Goal: Task Accomplishment & Management: Manage account settings

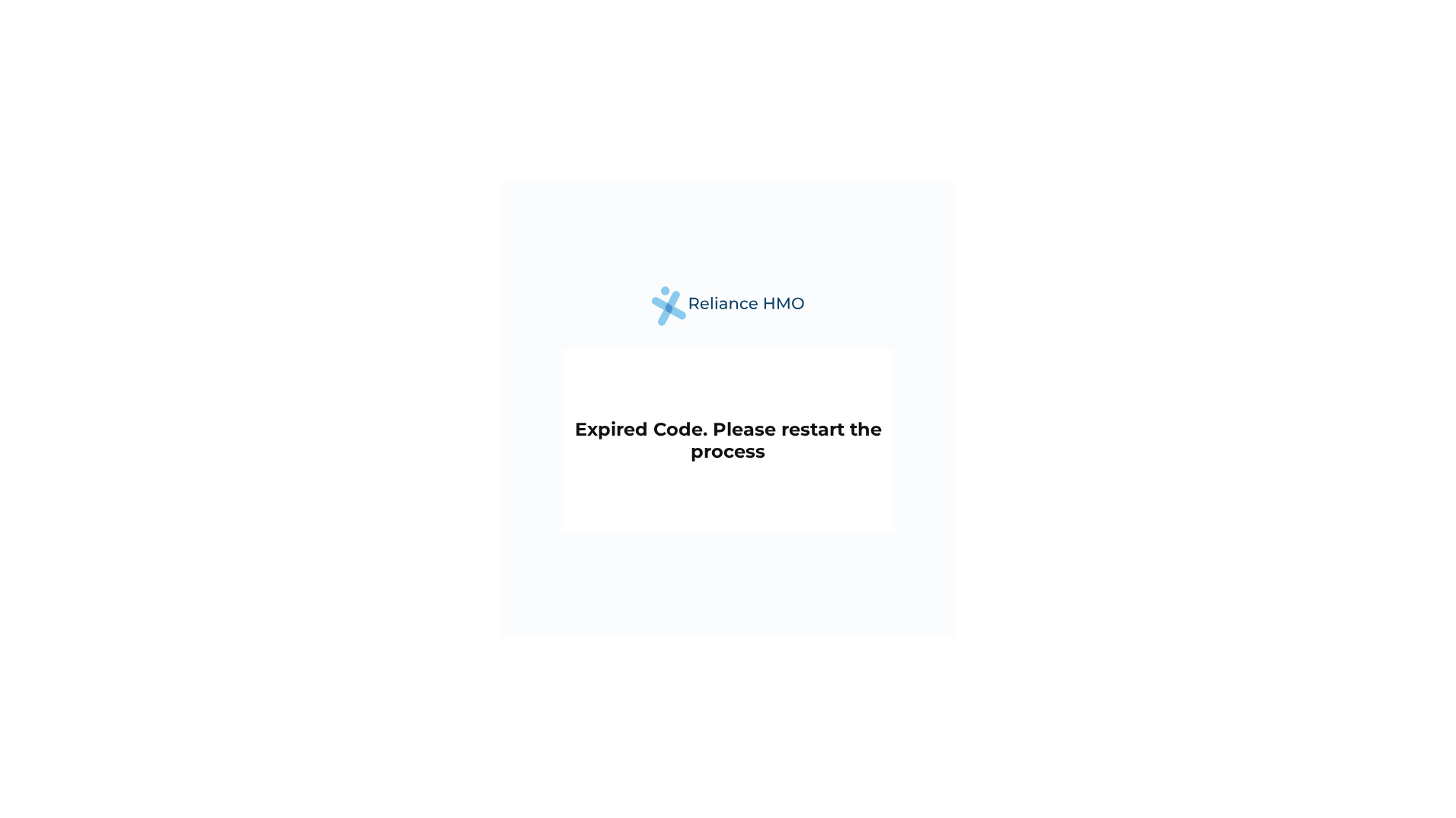
click at [699, 424] on h2 "Expired Code. Please restart the process" at bounding box center [727, 439] width 314 height 44
click at [721, 457] on h2 "Expired Code. Please restart the process" at bounding box center [727, 439] width 314 height 44
click at [771, 455] on h2 "Expired Code. Please restart the process" at bounding box center [727, 439] width 314 height 44
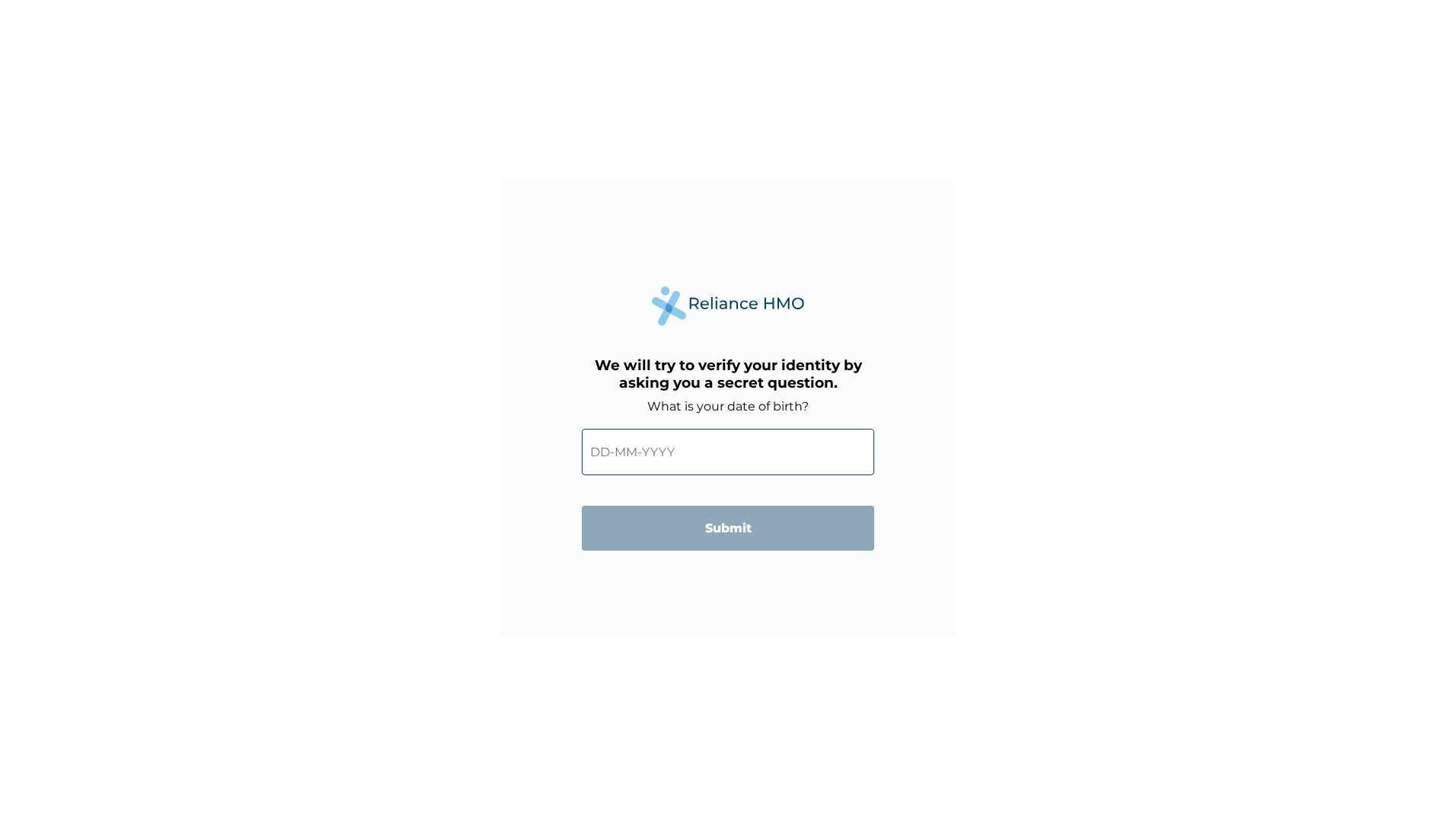
click at [683, 449] on input "text" at bounding box center [727, 452] width 292 height 46
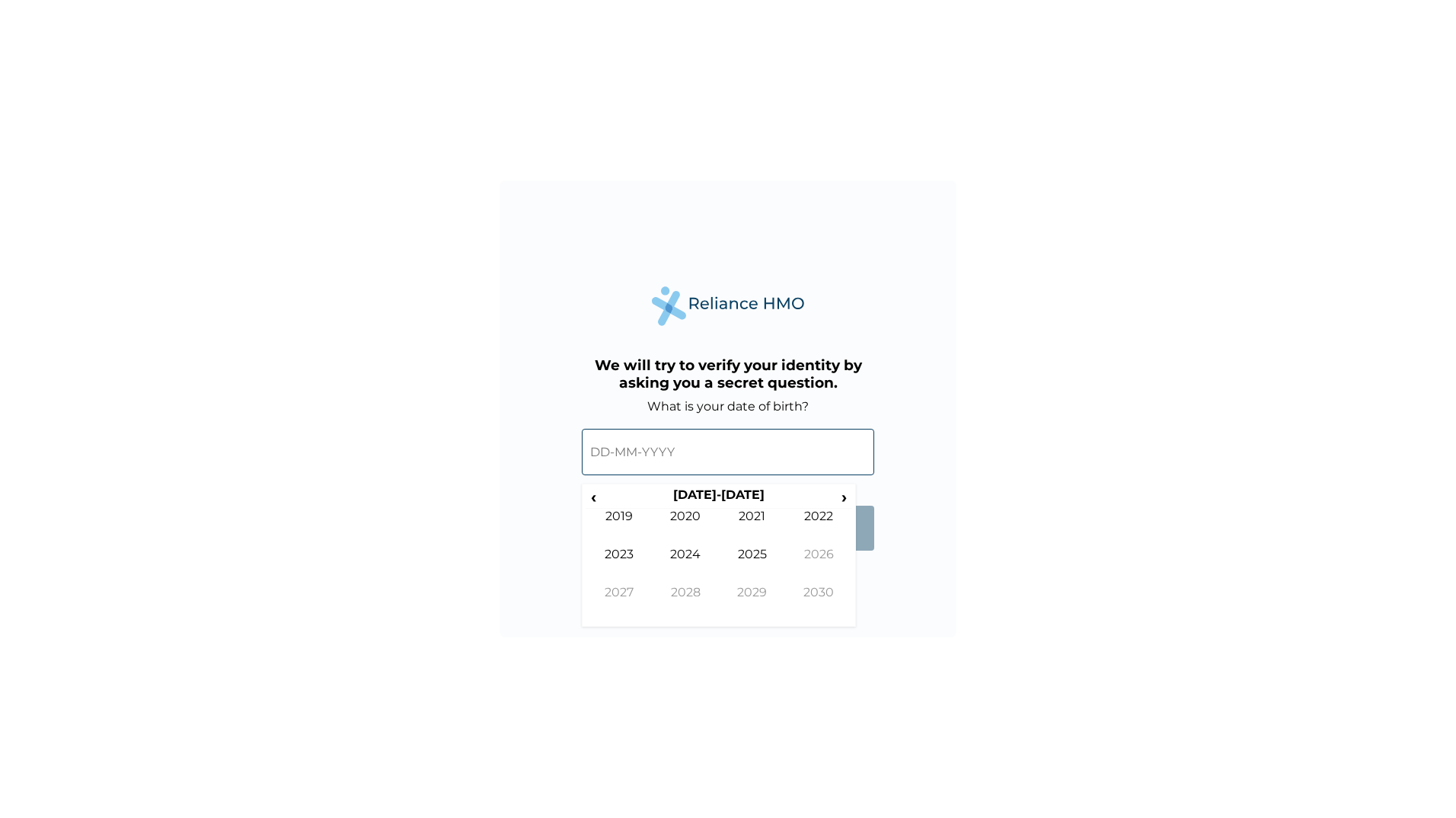
click at [614, 452] on input "text" at bounding box center [727, 452] width 292 height 46
click at [610, 453] on input "text" at bounding box center [727, 452] width 292 height 46
click at [595, 497] on span "‹" at bounding box center [594, 497] width 16 height 19
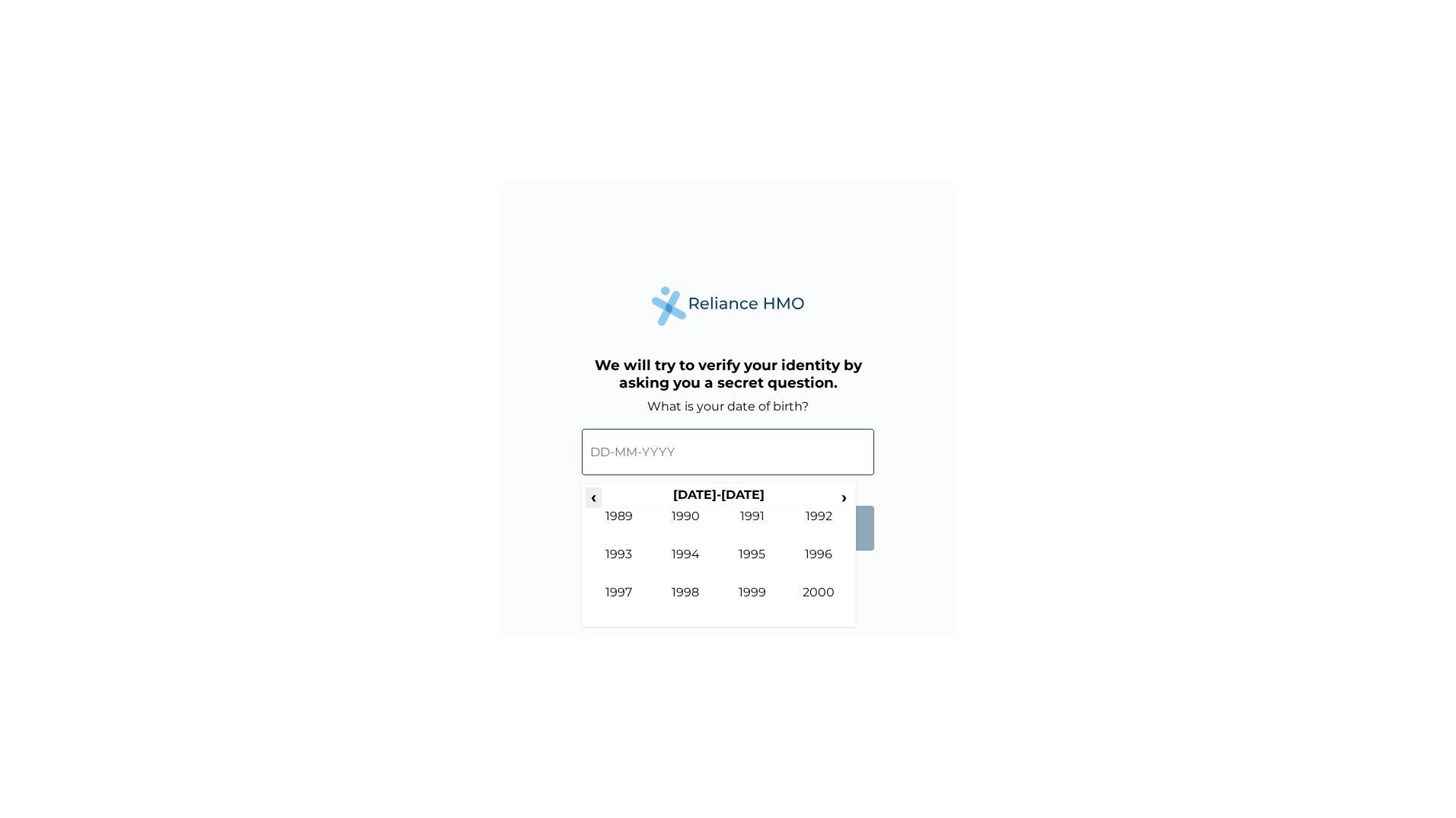
click at [595, 497] on span "‹" at bounding box center [594, 497] width 16 height 19
click at [847, 493] on span "›" at bounding box center [844, 497] width 17 height 19
click at [750, 508] on td "1971" at bounding box center [752, 527] width 67 height 38
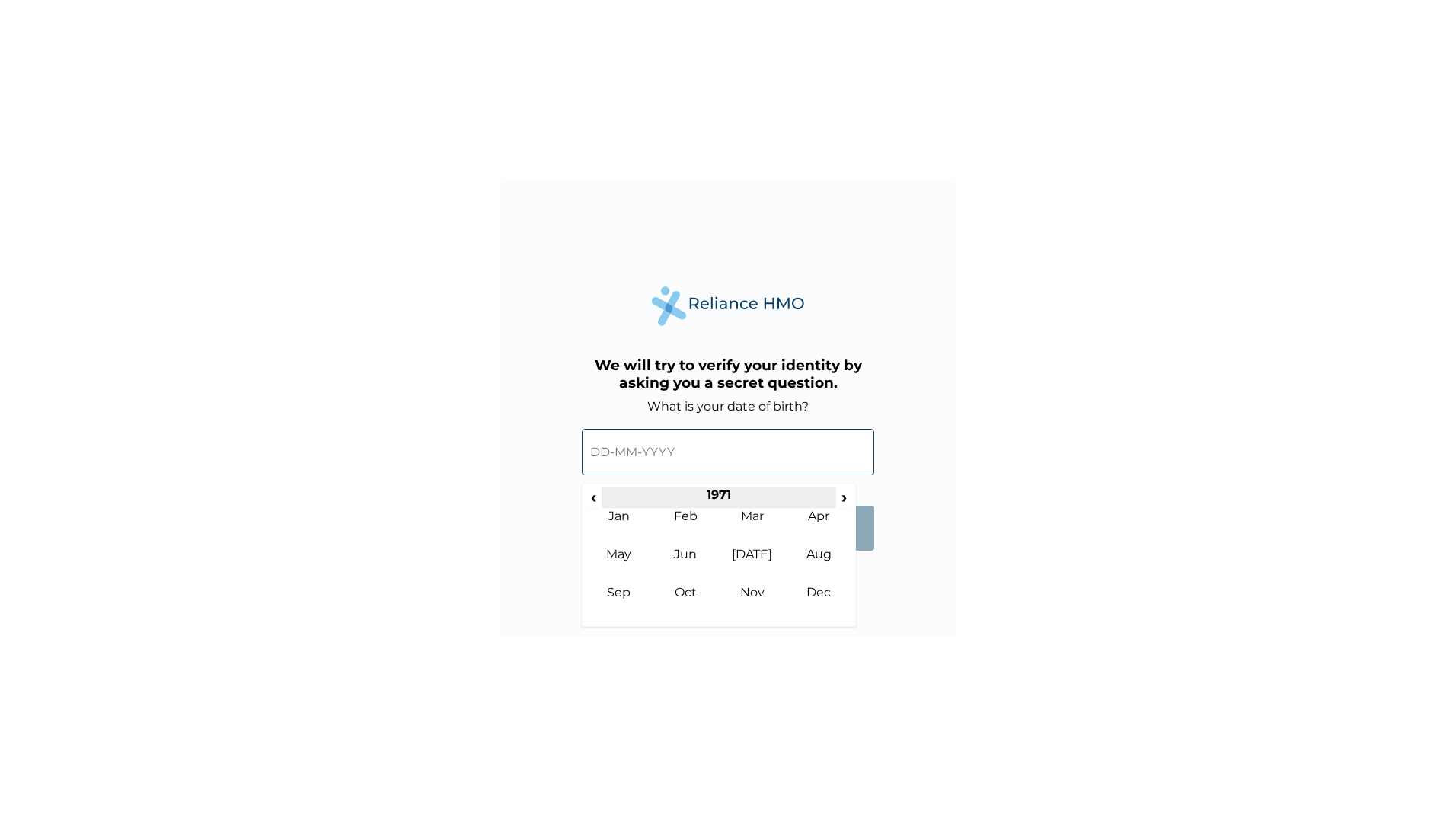
click at [728, 494] on th "1971" at bounding box center [719, 498] width 234 height 21
click at [752, 513] on td "1971" at bounding box center [752, 527] width 67 height 38
click at [688, 456] on input "text" at bounding box center [727, 452] width 292 height 46
click at [842, 498] on span "›" at bounding box center [844, 497] width 17 height 19
click at [597, 492] on span "‹" at bounding box center [594, 497] width 16 height 19
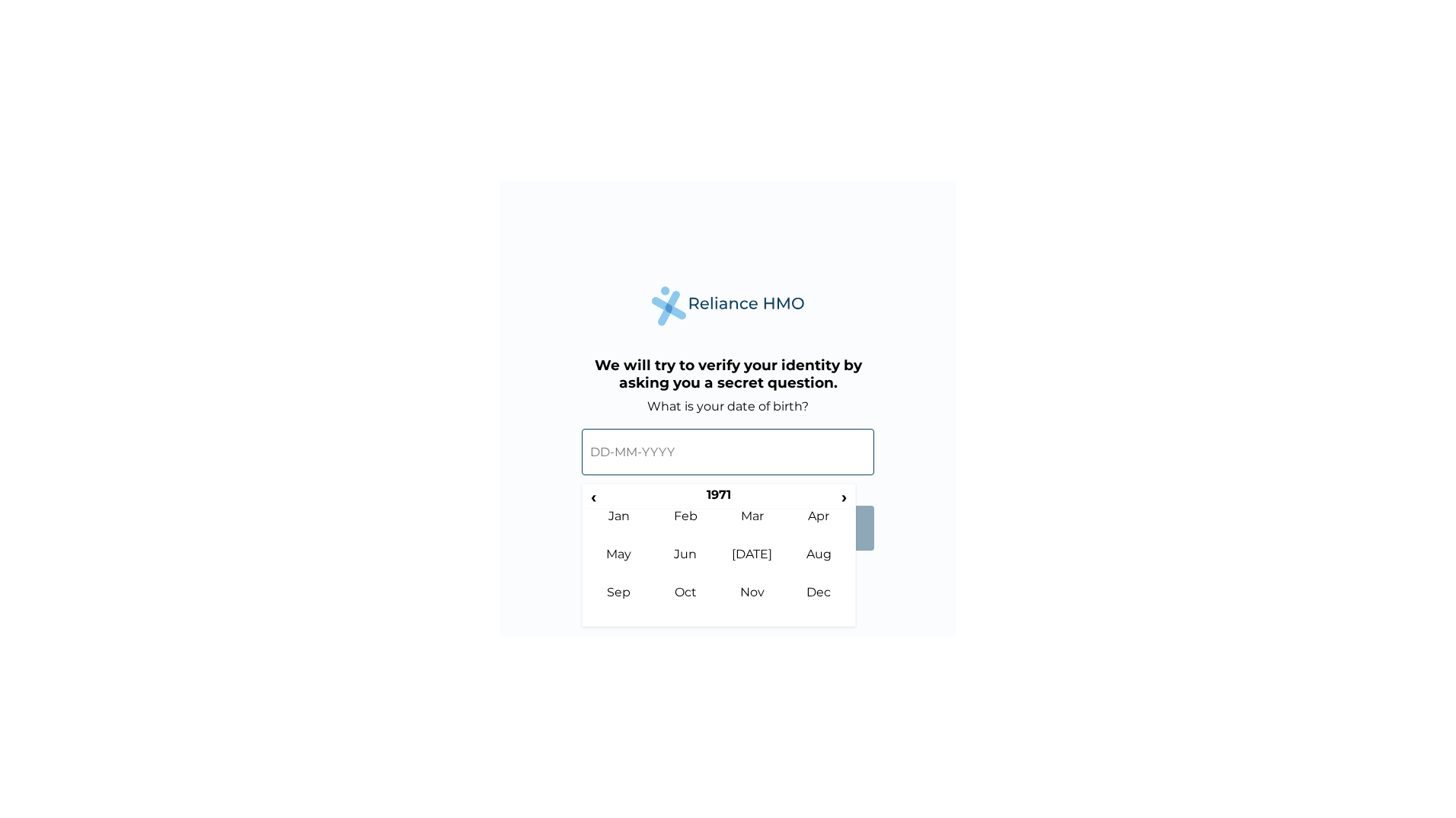
click at [715, 676] on div "We will try to verify your identity by asking you a secret question. What is yo…" at bounding box center [728, 409] width 1456 height 818
click at [701, 454] on input "text" at bounding box center [727, 452] width 292 height 46
click at [818, 549] on td "Aug" at bounding box center [819, 565] width 67 height 38
click at [757, 554] on td "5" at bounding box center [757, 562] width 38 height 21
type input "[DATE]"
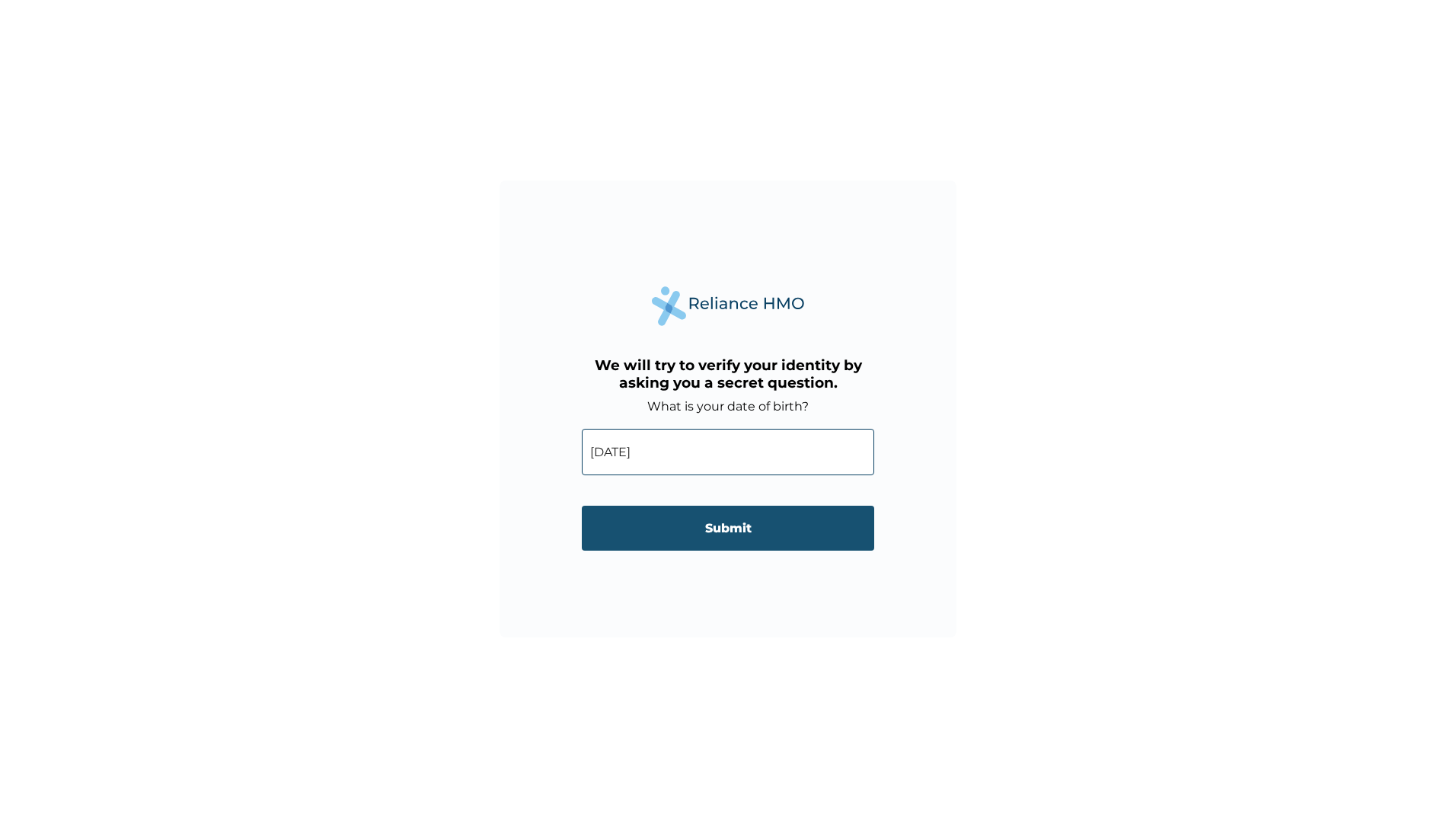
click at [736, 524] on input "Submit" at bounding box center [727, 528] width 292 height 45
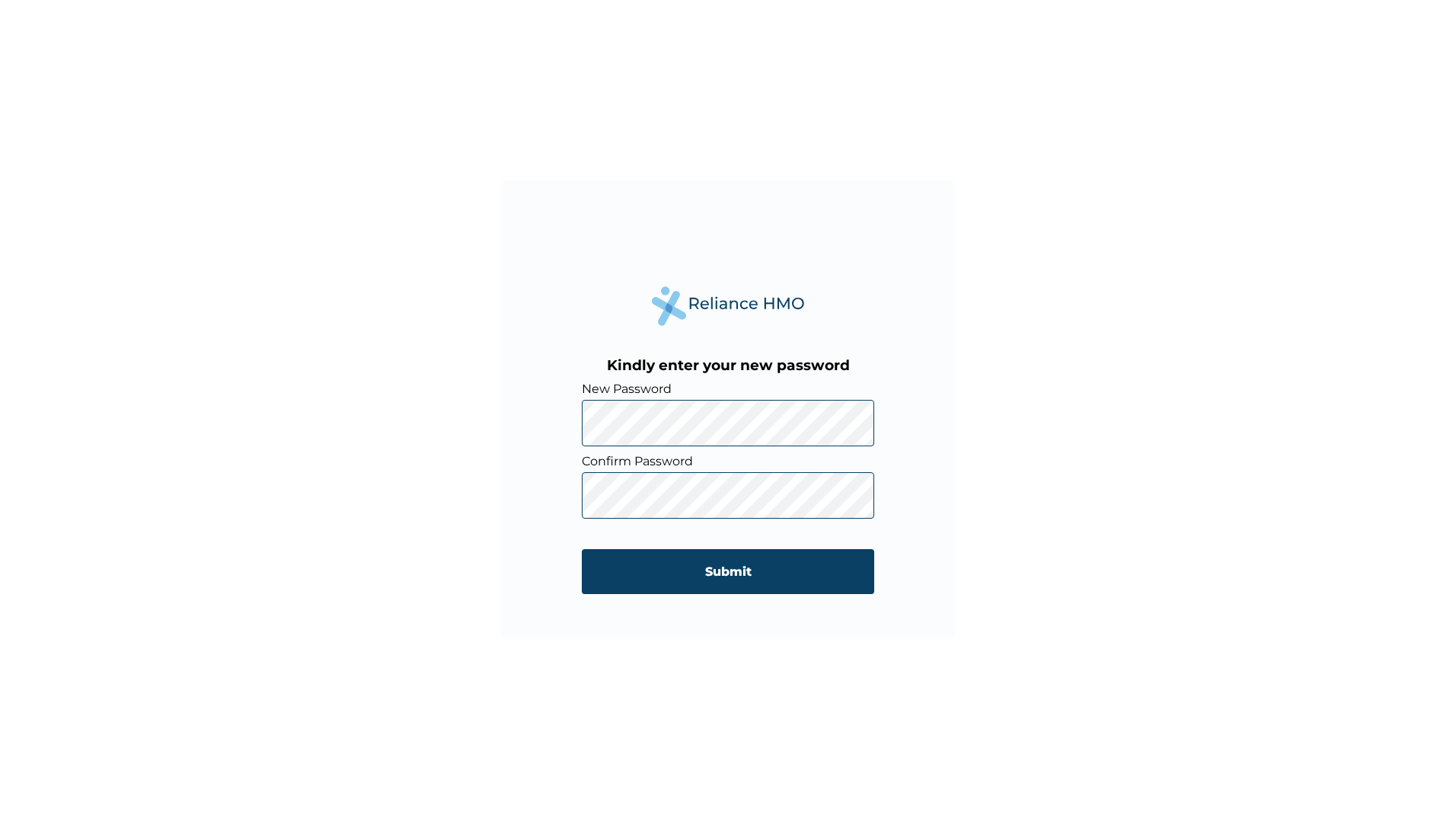
click at [1073, 492] on div "Kindly enter your new password New Password Confirm Password Submit" at bounding box center [728, 409] width 1456 height 818
click at [749, 566] on input "Submit" at bounding box center [727, 572] width 292 height 45
